Goal: Transaction & Acquisition: Purchase product/service

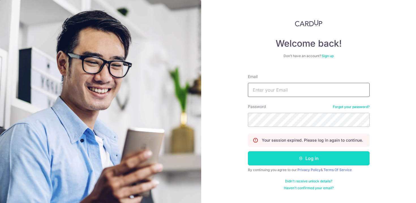
type input "[EMAIL_ADDRESS][DOMAIN_NAME]"
click at [287, 160] on button "Log in" at bounding box center [309, 158] width 122 height 14
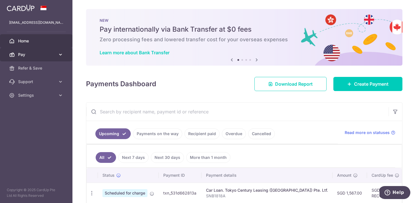
click at [30, 55] on span "Pay" at bounding box center [36, 55] width 37 height 6
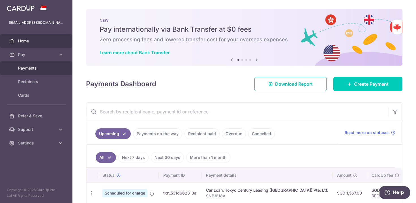
click at [27, 68] on span "Payments" at bounding box center [36, 68] width 37 height 6
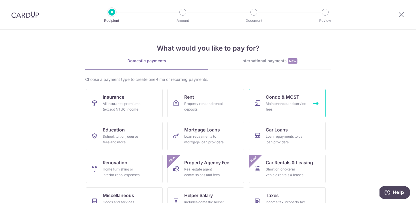
click at [286, 99] on span "Condo & MCST" at bounding box center [283, 97] width 34 height 7
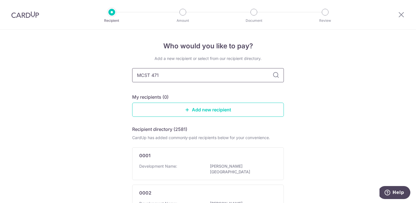
type input "MCST 4713"
click at [272, 72] on input "MCST 4713" at bounding box center [208, 75] width 152 height 14
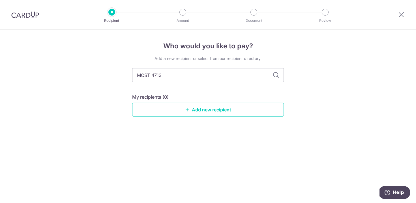
click at [277, 78] on icon at bounding box center [276, 75] width 7 height 7
drag, startPoint x: 172, startPoint y: 80, endPoint x: 133, endPoint y: 76, distance: 39.0
click at [133, 76] on input "MCST 4713" at bounding box center [208, 75] width 152 height 14
click at [195, 112] on link "Add new recipient" at bounding box center [208, 110] width 152 height 14
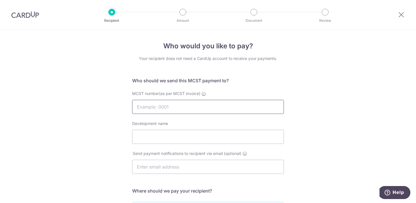
click at [196, 110] on input "MCST number(as per MCST invoice)" at bounding box center [208, 107] width 152 height 14
type input "MCST 4713 Sturdee Residences"
click at [187, 137] on input "Development name" at bounding box center [208, 137] width 152 height 14
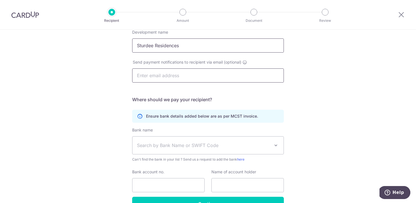
scroll to position [103, 0]
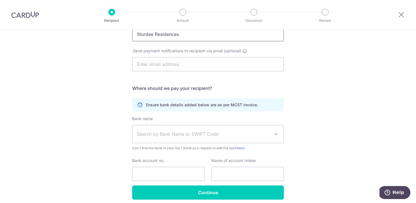
type input "Sturdee Residences"
click at [183, 135] on span "Search by Bank Name or SWIFT Code" at bounding box center [203, 134] width 133 height 7
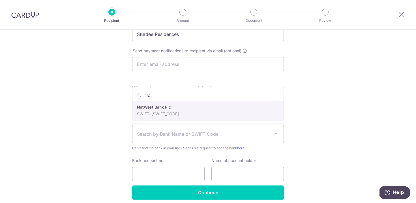
type input "l"
type input "ocb"
select select "12"
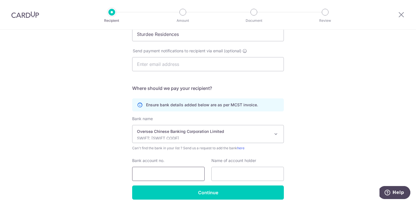
click at [159, 172] on input "Bank account no." at bounding box center [168, 174] width 72 height 14
type input "601769904001"
click at [224, 175] on input "text" at bounding box center [247, 174] width 72 height 14
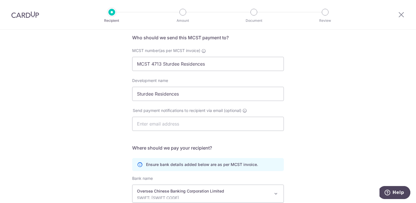
scroll to position [42, 0]
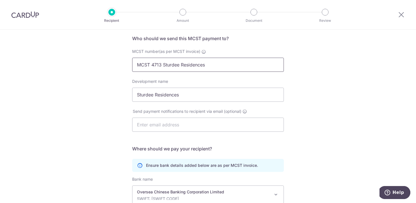
type input "MCST 4713"
drag, startPoint x: 164, startPoint y: 65, endPoint x: 219, endPoint y: 65, distance: 54.6
click at [219, 65] on input "MCST 4713 Sturdee Residences" at bounding box center [208, 65] width 152 height 14
click at [188, 67] on input "MCST 4713 Blk 10 Unit 06-02" at bounding box center [208, 65] width 152 height 14
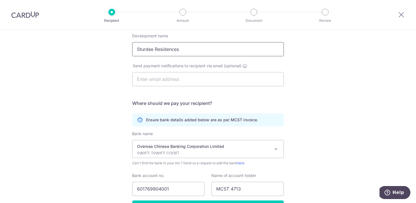
scroll to position [126, 0]
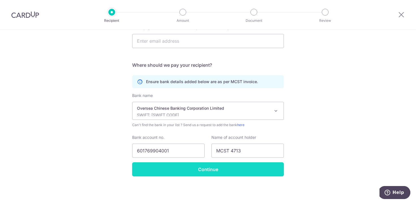
type input "MCST 4713 Blk 10 Unit #06-02"
click at [208, 172] on input "Continue" at bounding box center [208, 169] width 152 height 14
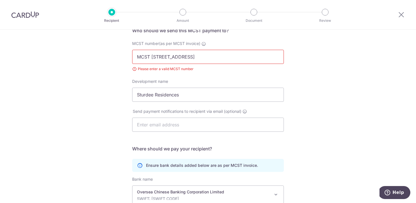
scroll to position [37, 0]
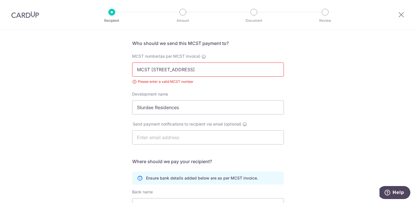
drag, startPoint x: 164, startPoint y: 70, endPoint x: 221, endPoint y: 73, distance: 57.0
click at [221, 73] on input "MCST [STREET_ADDRESS]" at bounding box center [208, 70] width 152 height 14
type input "MCST 4713"
click at [359, 89] on div "Who would you like to pay? Your recipient does not need a CardUp account to rec…" at bounding box center [208, 145] width 416 height 307
click at [266, 108] on input "Sturdee Residences" at bounding box center [208, 107] width 152 height 14
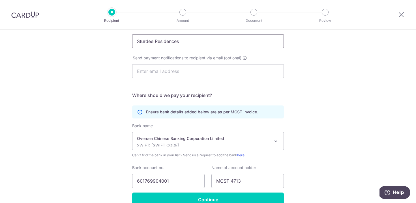
scroll to position [134, 0]
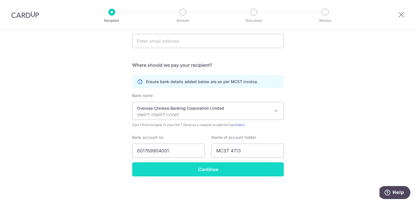
click at [230, 168] on input "Continue" at bounding box center [208, 169] width 152 height 14
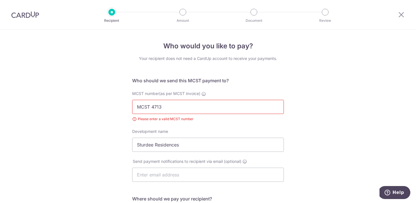
click at [151, 106] on input "MCST 4713" at bounding box center [208, 107] width 152 height 14
type input "MCST4713"
click at [236, 114] on div "MCST number(as per MCST invoice) MCST4713 Please enter a valid MCST number" at bounding box center [208, 106] width 152 height 31
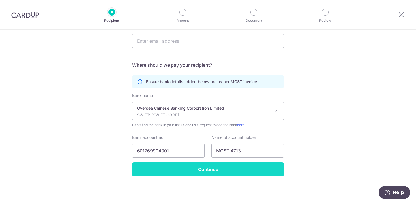
click at [212, 175] on input "Continue" at bounding box center [208, 169] width 152 height 14
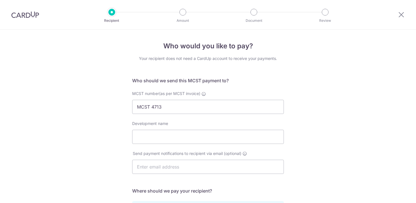
select select "12"
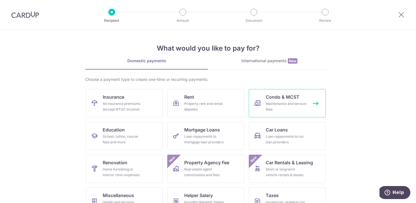
click at [273, 104] on div "Maintenance and service fees" at bounding box center [286, 106] width 41 height 11
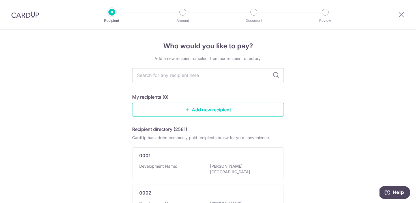
click at [277, 75] on icon at bounding box center [276, 75] width 7 height 7
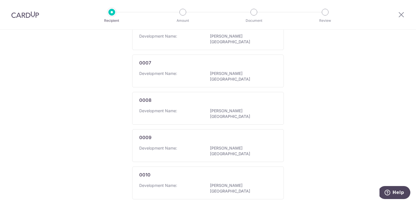
scroll to position [343, 0]
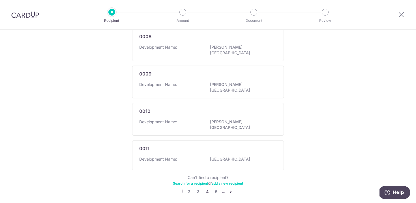
click at [208, 189] on link "4" at bounding box center [207, 192] width 7 height 7
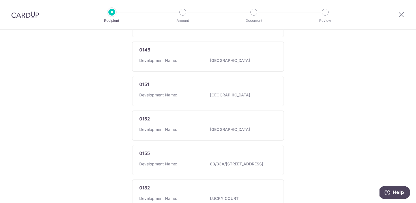
scroll to position [349, 0]
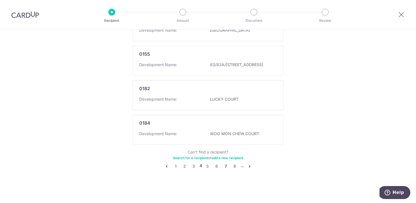
click at [226, 167] on link "7" at bounding box center [225, 166] width 7 height 7
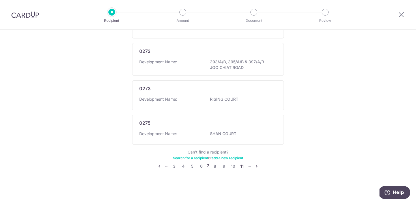
click at [240, 167] on link "11" at bounding box center [242, 166] width 7 height 7
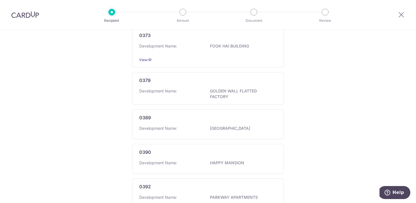
scroll to position [357, 0]
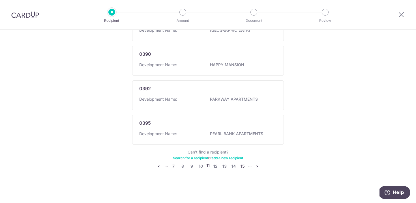
click at [242, 166] on link "15" at bounding box center [242, 166] width 7 height 7
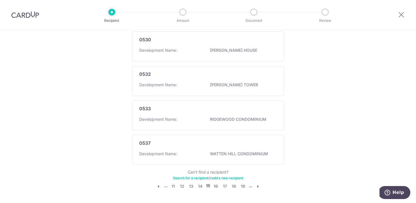
scroll to position [337, 0]
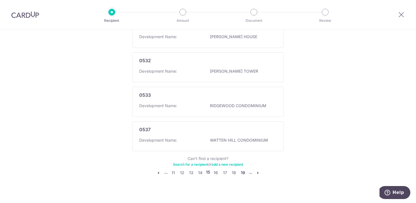
click at [243, 173] on link "19" at bounding box center [243, 173] width 7 height 7
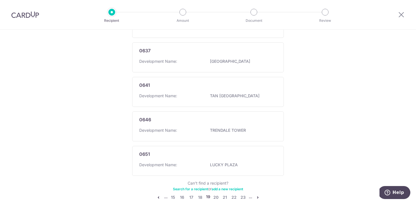
scroll to position [346, 0]
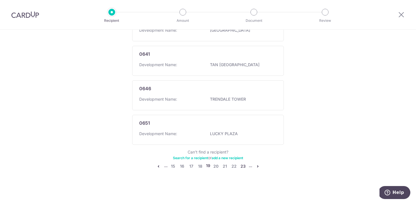
click at [245, 166] on link "23" at bounding box center [243, 166] width 7 height 7
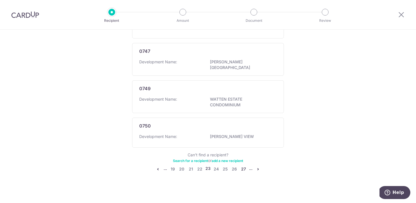
click at [244, 166] on link "27" at bounding box center [243, 169] width 7 height 7
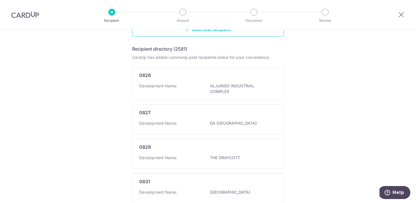
scroll to position [0, 0]
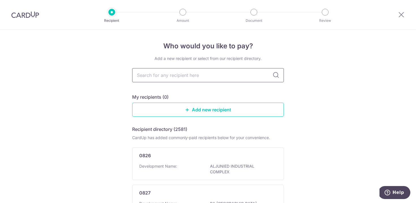
click at [194, 79] on input "text" at bounding box center [208, 75] width 152 height 14
type input "4713"
click at [273, 77] on icon at bounding box center [276, 75] width 7 height 7
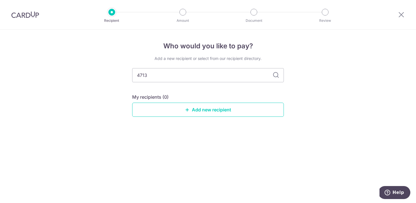
click at [278, 76] on icon at bounding box center [276, 75] width 7 height 7
click at [273, 76] on icon at bounding box center [276, 75] width 7 height 7
drag, startPoint x: 167, startPoint y: 69, endPoint x: 117, endPoint y: 72, distance: 49.4
click at [117, 72] on div "Who would you like to pay? Add a new recipient or select from our recipient dir…" at bounding box center [208, 117] width 416 height 174
drag, startPoint x: 154, startPoint y: 76, endPoint x: 123, endPoint y: 76, distance: 30.9
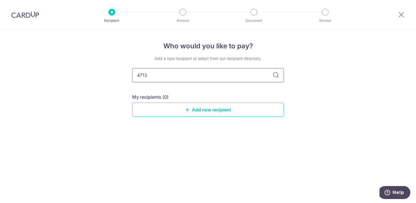
click at [123, 76] on div "Who would you like to pay? Add a new recipient or select from our recipient dir…" at bounding box center [208, 117] width 416 height 174
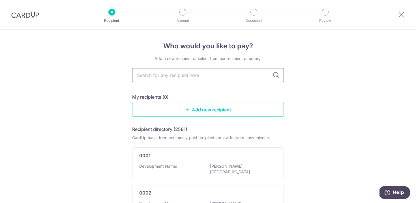
click at [167, 73] on input "text" at bounding box center [208, 75] width 152 height 14
type input "sturdee residences"
click at [273, 74] on icon at bounding box center [276, 75] width 7 height 7
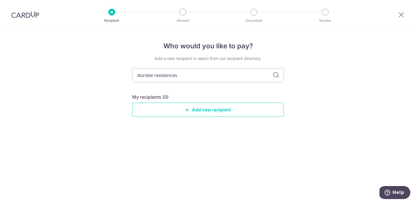
click at [279, 77] on icon at bounding box center [276, 75] width 7 height 7
drag, startPoint x: 192, startPoint y: 81, endPoint x: 131, endPoint y: 76, distance: 60.7
click at [131, 77] on div "Who would you like to pay? Add a new recipient or select from our recipient dir…" at bounding box center [208, 117] width 416 height 174
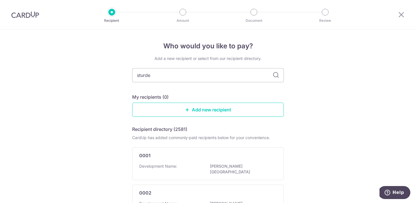
type input "sturdee"
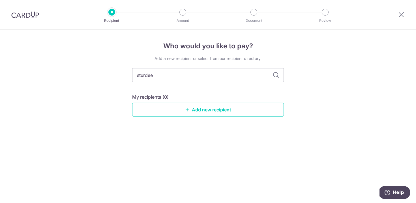
drag, startPoint x: 173, startPoint y: 78, endPoint x: 123, endPoint y: 75, distance: 50.2
click at [123, 75] on div "Who would you like to pay? Add a new recipient or select from our recipient dir…" at bounding box center [208, 117] width 416 height 174
click at [190, 111] on link "Add new recipient" at bounding box center [208, 110] width 152 height 14
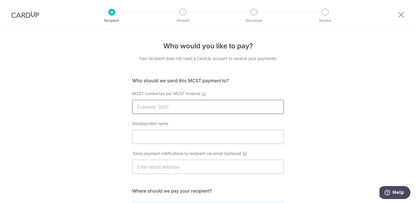
click at [190, 111] on input "MCST number(as per MCST invoice)" at bounding box center [208, 107] width 152 height 14
type input "4713"
click at [187, 136] on input "Development name" at bounding box center [208, 137] width 152 height 14
type input "s"
type input "Sturdee Residences"
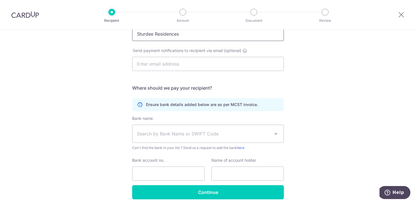
scroll to position [103, 0]
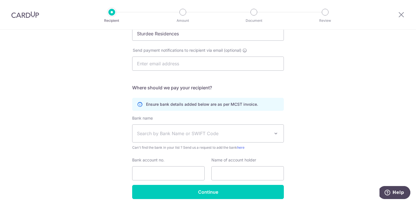
click at [194, 131] on span "Search by Bank Name or SWIFT Code" at bounding box center [203, 133] width 133 height 7
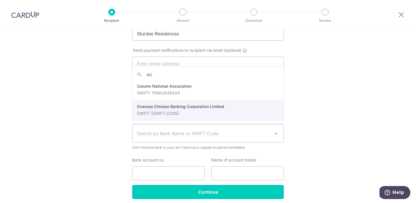
type input "oc"
select select "12"
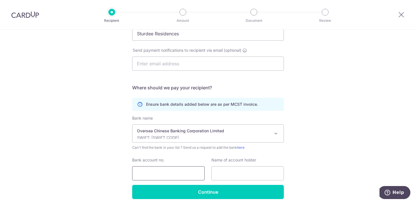
click at [163, 170] on input "Bank account no." at bounding box center [168, 173] width 72 height 14
type input "601769904001"
click at [230, 173] on input "text" at bounding box center [247, 173] width 72 height 14
type input "MCST 4713"
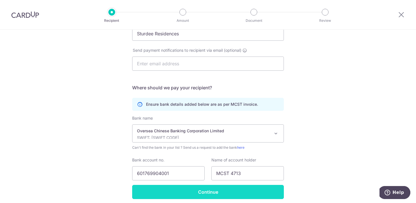
click at [245, 193] on input "Continue" at bounding box center [208, 192] width 152 height 14
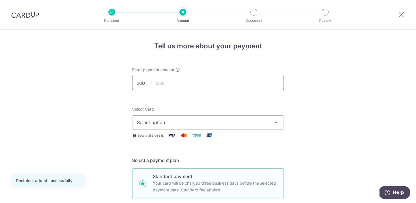
click at [206, 85] on input "text" at bounding box center [208, 83] width 152 height 14
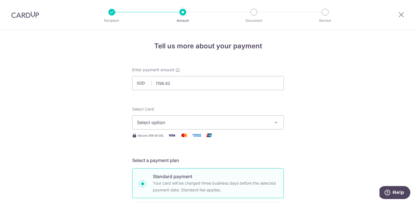
type input "1,196.82"
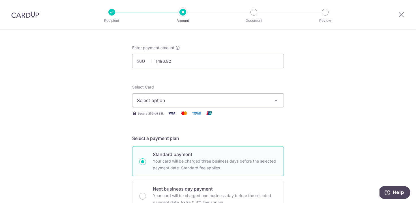
scroll to position [23, 0]
click at [279, 103] on button "Select option" at bounding box center [208, 100] width 152 height 14
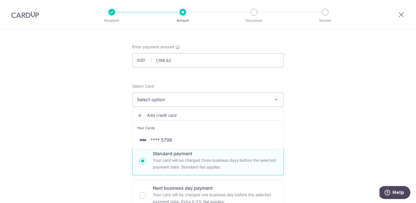
click at [169, 115] on span "Add credit card" at bounding box center [213, 116] width 132 height 6
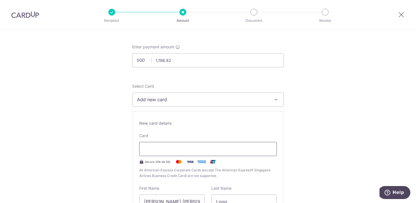
type input "05 / 2028"
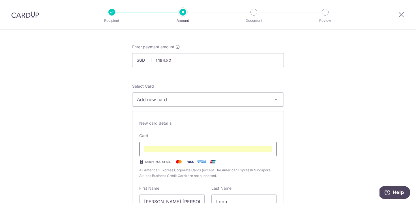
scroll to position [55, 0]
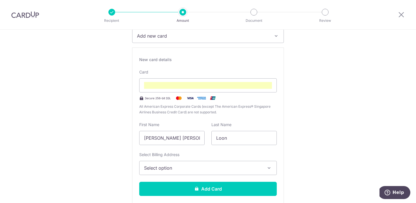
scroll to position [106, 0]
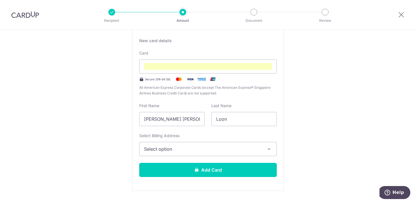
click at [271, 150] on icon "button" at bounding box center [269, 149] width 6 height 6
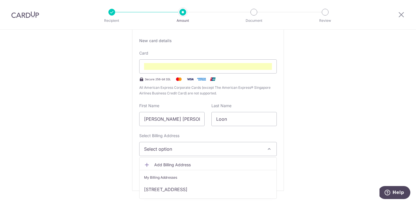
scroll to position [114, 0]
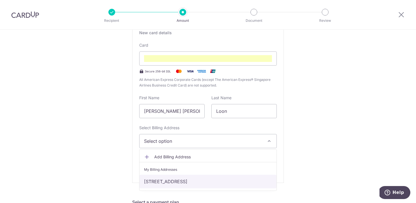
click at [223, 181] on link "18 Jalan Waringin, Singapore, Singapore-418021" at bounding box center [208, 182] width 137 height 14
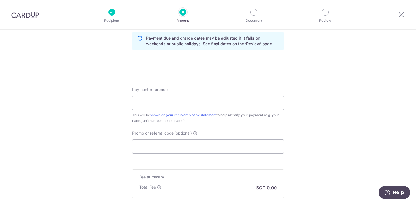
scroll to position [444, 0]
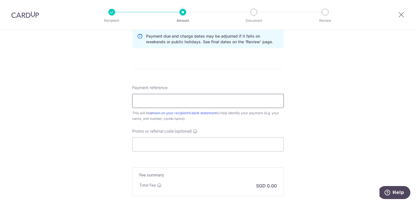
click at [164, 103] on input "Payment reference" at bounding box center [208, 101] width 152 height 14
click at [162, 102] on input "Blk 10 Unit 06-02" at bounding box center [208, 101] width 152 height 14
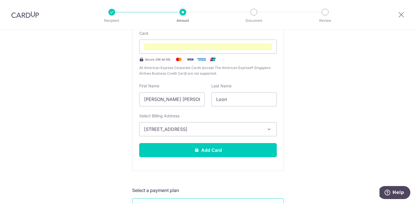
scroll to position [125, 0]
type input "Blk 10 Unit #06-02"
click at [184, 150] on button "Add Card" at bounding box center [208, 151] width 138 height 14
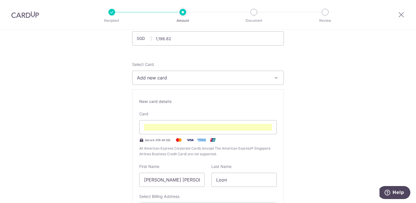
scroll to position [40, 0]
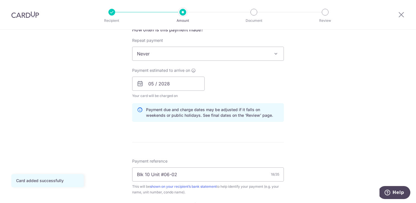
scroll to position [204, 0]
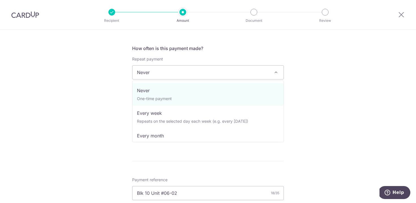
click at [194, 71] on span "Never" at bounding box center [207, 73] width 151 height 14
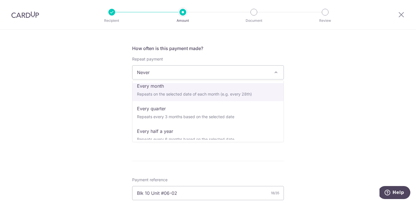
scroll to position [50, 0]
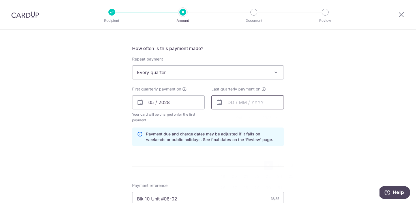
click at [223, 103] on input "text" at bounding box center [247, 102] width 72 height 14
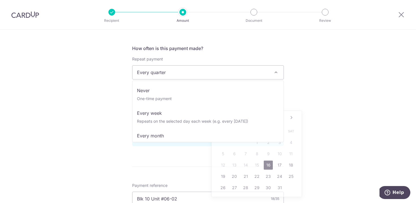
click at [179, 72] on span "Every quarter" at bounding box center [207, 73] width 151 height 14
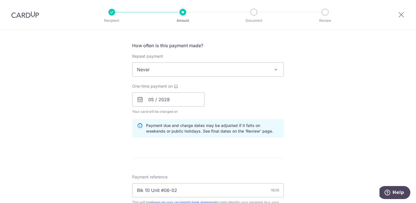
scroll to position [197, 0]
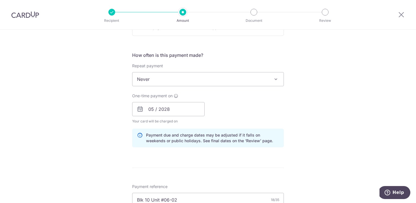
click at [183, 85] on span "Never" at bounding box center [207, 79] width 151 height 14
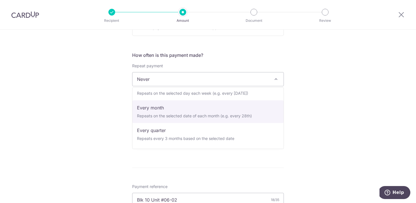
scroll to position [35, 0]
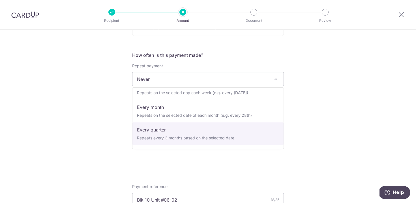
select select "4"
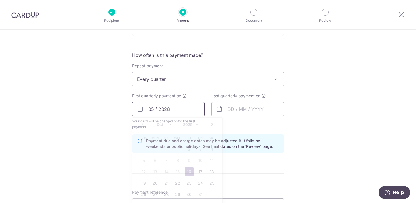
click at [149, 112] on input "05 / 2028" at bounding box center [168, 109] width 72 height 14
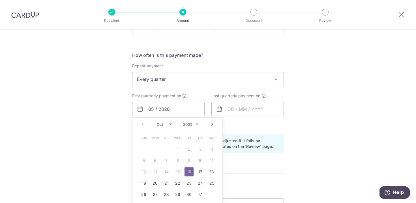
click at [189, 172] on link "16" at bounding box center [189, 172] width 9 height 9
type input "[DATE]"
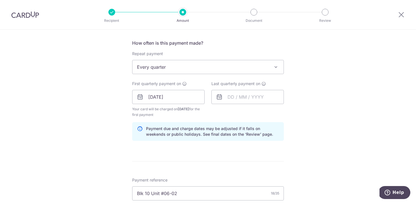
scroll to position [215, 0]
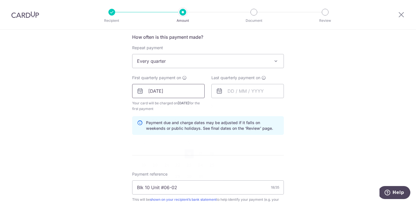
click at [151, 92] on input "16/10/2025" at bounding box center [168, 91] width 72 height 14
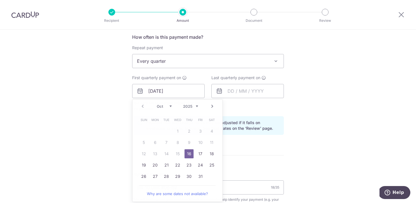
click at [243, 112] on div "How often is this payment made? Repeat payment Never Every week Every month Eve…" at bounding box center [208, 87] width 152 height 106
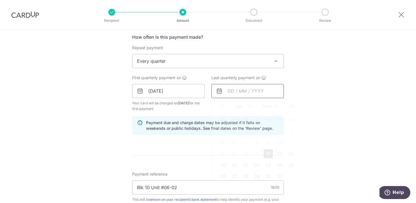
click at [241, 96] on input "text" at bounding box center [247, 91] width 72 height 14
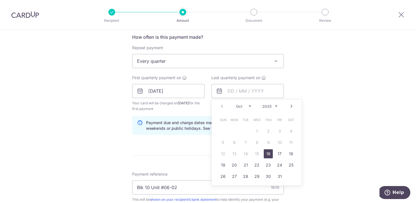
click at [272, 108] on select "2025 2026 2027 2028 2029 2030 2031 2032 2033 2034 2035" at bounding box center [269, 106] width 15 height 5
click at [277, 151] on link "16" at bounding box center [279, 153] width 9 height 9
type input "16/10/2026"
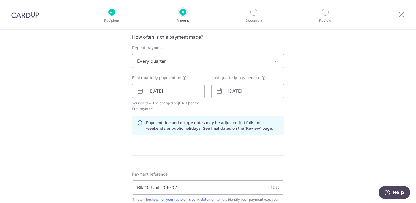
click at [281, 158] on form "Enter payment amount SGD 1,196.82 1196.82 Card added successfully Select Card *…" at bounding box center [208, 90] width 152 height 477
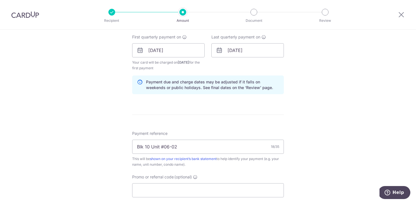
scroll to position [256, 0]
click at [297, 136] on div "Tell us more about your payment Enter payment amount SGD 1,196.82 1196.82 Card …" at bounding box center [208, 44] width 416 height 541
click at [245, 190] on input "Promo or referral code (optional)" at bounding box center [208, 190] width 152 height 14
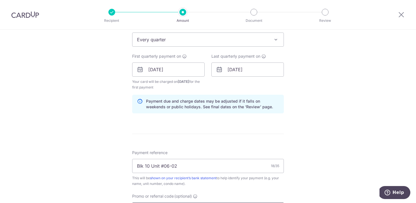
scroll to position [204, 0]
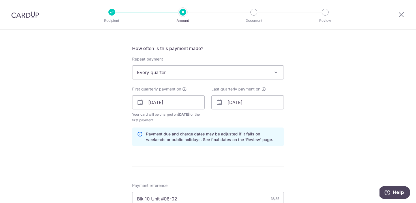
click at [217, 77] on span "Every quarter" at bounding box center [207, 73] width 151 height 14
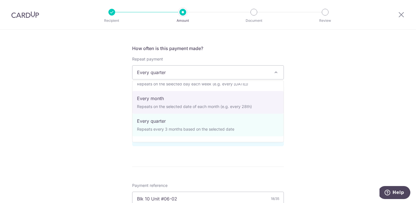
scroll to position [0, 0]
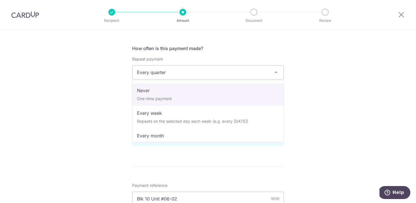
select select "1"
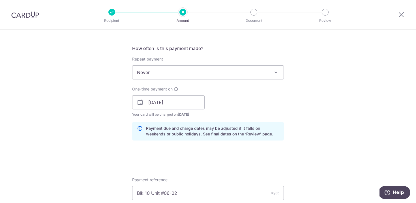
click at [227, 155] on form "Enter payment amount SGD 1,196.82 1196.82 Card added successfully Select Card *…" at bounding box center [208, 98] width 152 height 471
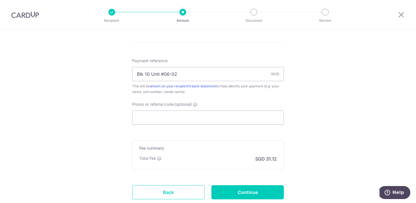
scroll to position [362, 0]
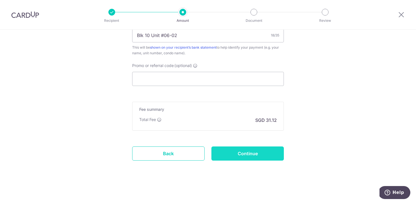
click at [227, 153] on input "Continue" at bounding box center [247, 154] width 72 height 14
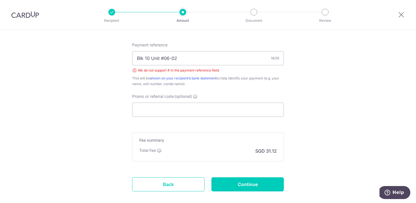
scroll to position [325, 0]
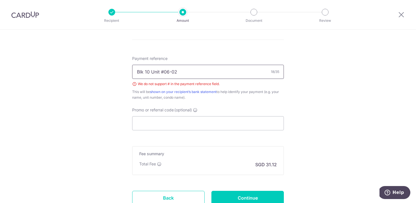
click at [164, 70] on input "Blk 10 Unit #06-02" at bounding box center [208, 72] width 152 height 14
type input "Blk 10 Unit 06-02"
click at [219, 156] on h5 "Fee summary" at bounding box center [208, 154] width 138 height 6
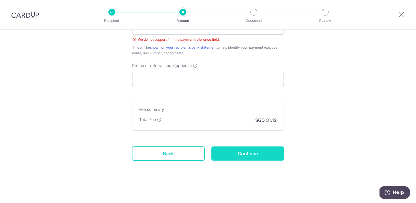
click at [239, 158] on input "Continue" at bounding box center [247, 154] width 72 height 14
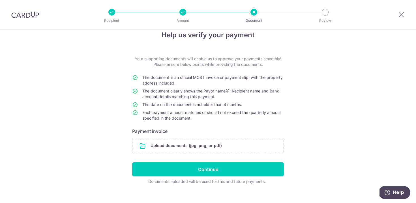
scroll to position [19, 0]
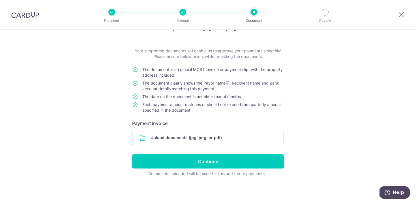
click at [167, 140] on input "file" at bounding box center [207, 137] width 151 height 15
click at [194, 139] on input "file" at bounding box center [207, 137] width 151 height 15
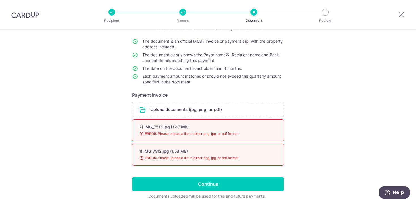
scroll to position [48, 0]
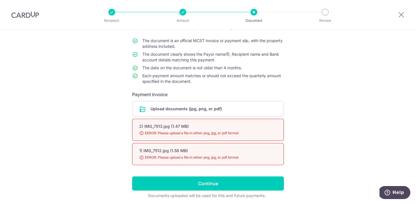
click at [231, 129] on div "2) IMG_7513.jpg (1.47 MB) 98% ERROR: Please upload a file in either png, jpg, o…" at bounding box center [208, 130] width 152 height 22
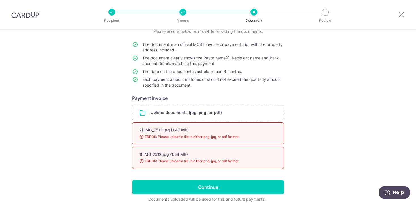
scroll to position [43, 0]
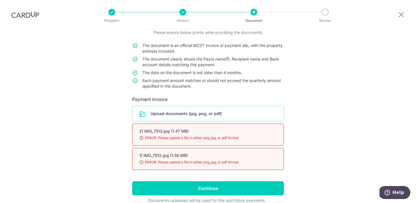
click at [175, 114] on input "file" at bounding box center [207, 113] width 151 height 15
click at [209, 117] on input "file" at bounding box center [207, 113] width 151 height 15
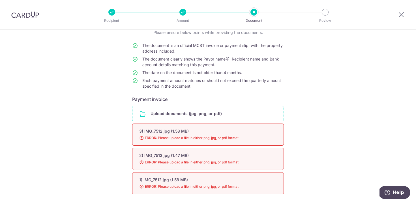
click at [169, 114] on input "file" at bounding box center [207, 113] width 151 height 15
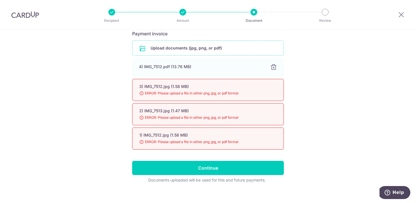
scroll to position [109, 0]
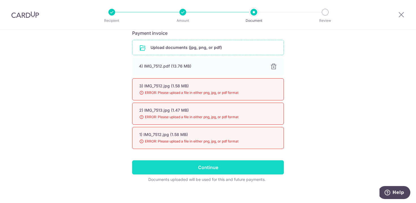
click at [245, 167] on input "Continue" at bounding box center [208, 168] width 152 height 14
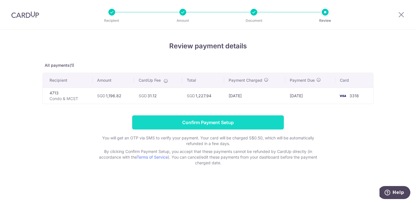
click at [221, 123] on input "Confirm Payment Setup" at bounding box center [208, 122] width 152 height 14
